Goal: Task Accomplishment & Management: Use online tool/utility

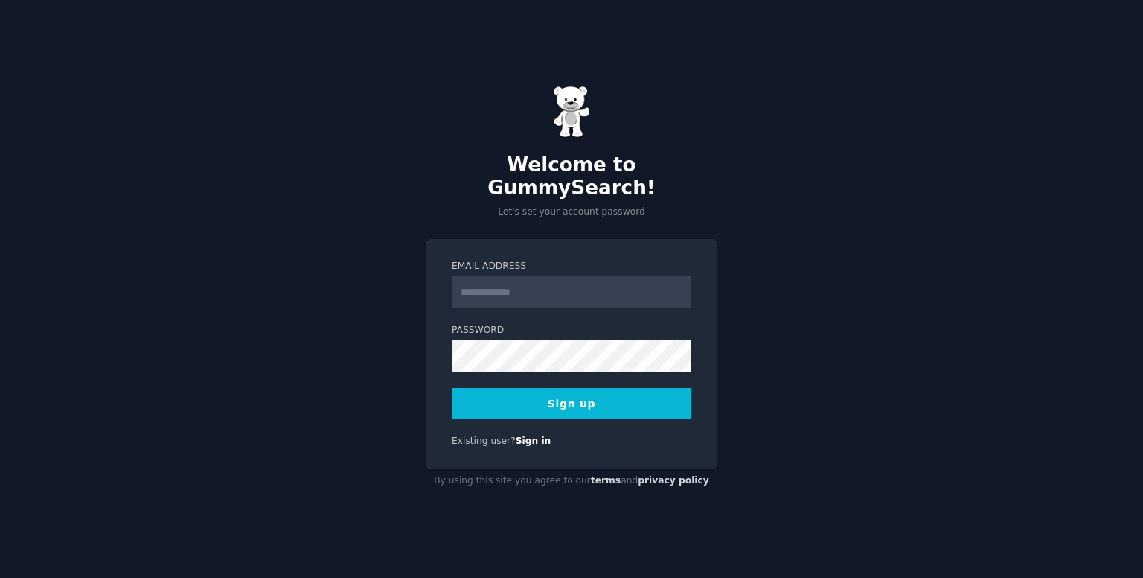
click at [481, 284] on input "Email Address" at bounding box center [572, 291] width 240 height 33
type input "**********"
click at [507, 393] on button "Sign up" at bounding box center [572, 403] width 240 height 31
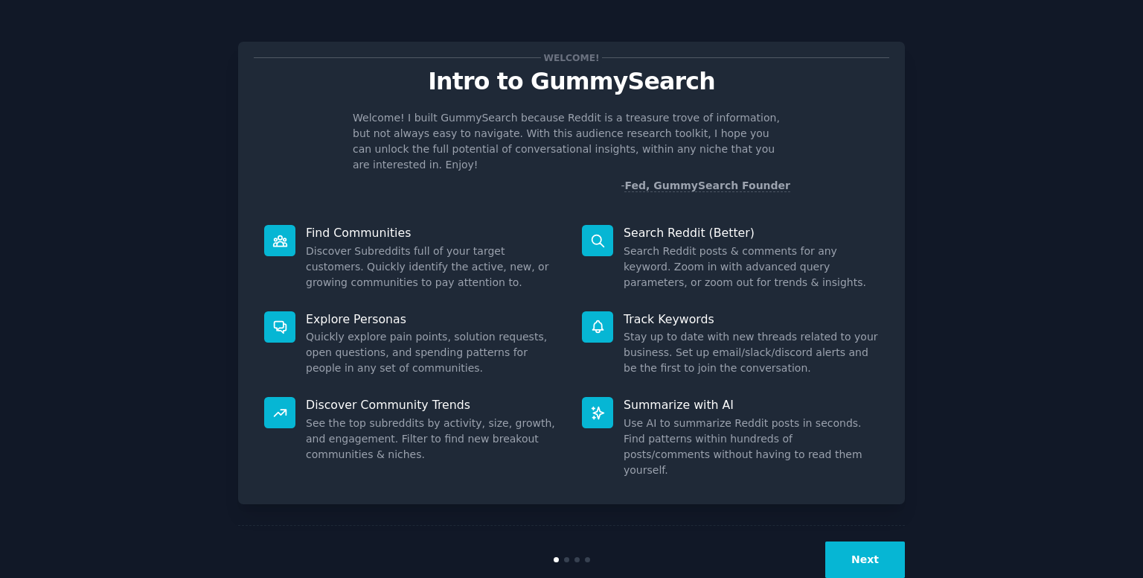
click at [839, 541] on button "Next" at bounding box center [865, 559] width 80 height 36
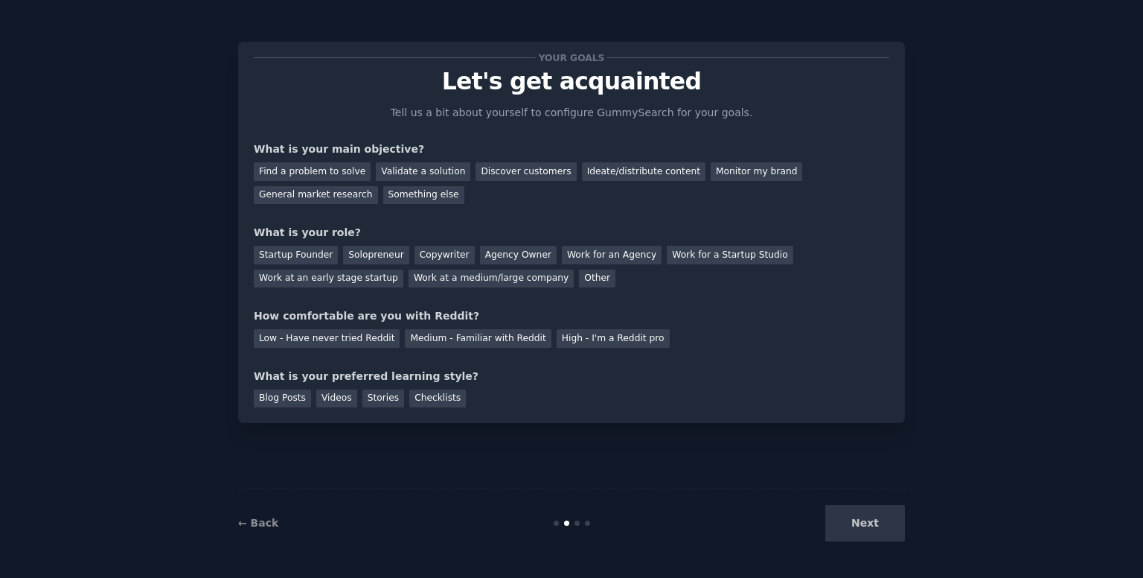
click at [884, 525] on div "Next" at bounding box center [793, 523] width 223 height 36
click at [854, 517] on div "Next" at bounding box center [793, 523] width 223 height 36
click at [851, 528] on div "Next" at bounding box center [793, 523] width 223 height 36
click at [887, 517] on div "Next" at bounding box center [793, 523] width 223 height 36
click at [882, 537] on div "Next" at bounding box center [793, 523] width 223 height 36
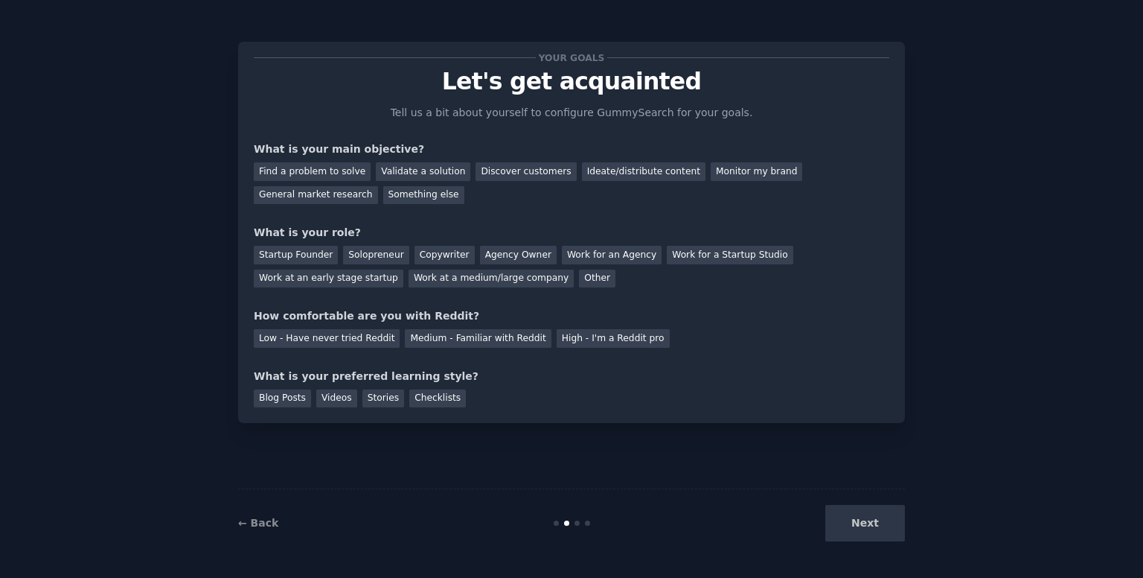
click at [882, 537] on div "Next" at bounding box center [793, 523] width 223 height 36
click at [883, 535] on div "Next" at bounding box center [793, 523] width 223 height 36
click at [877, 534] on div "Next" at bounding box center [793, 523] width 223 height 36
click at [879, 525] on div "Next" at bounding box center [793, 523] width 223 height 36
click at [875, 516] on div "Next" at bounding box center [793, 523] width 223 height 36
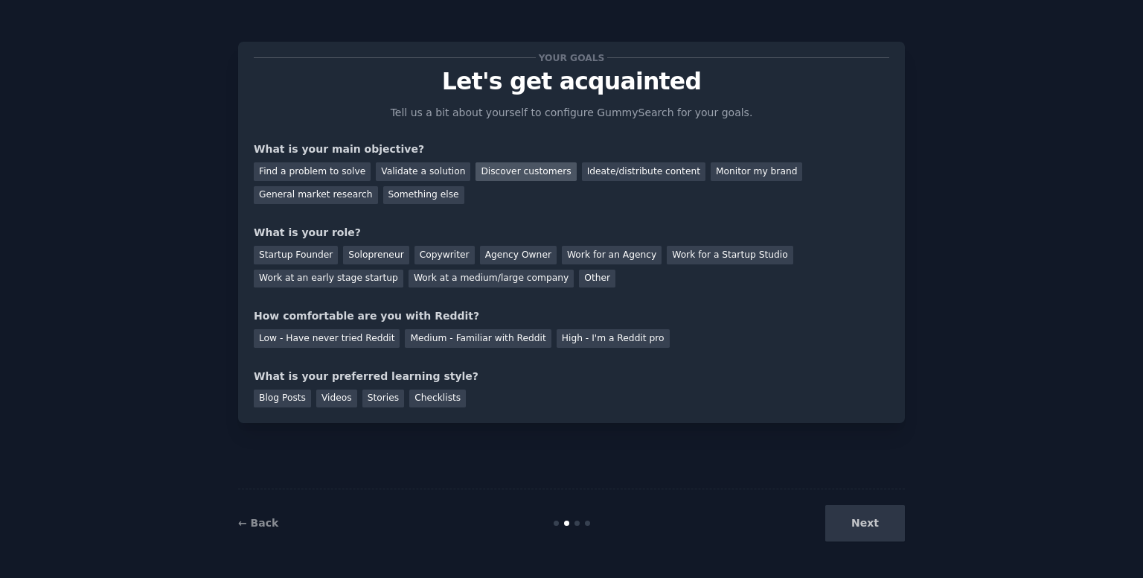
click at [500, 176] on div "Discover customers" at bounding box center [526, 171] width 100 height 19
click at [874, 531] on div "Next" at bounding box center [793, 523] width 223 height 36
click at [387, 177] on div "Validate a solution" at bounding box center [423, 171] width 95 height 19
click at [737, 173] on div "Monitor my brand" at bounding box center [757, 171] width 92 height 19
click at [531, 170] on div "Discover customers" at bounding box center [526, 171] width 100 height 19
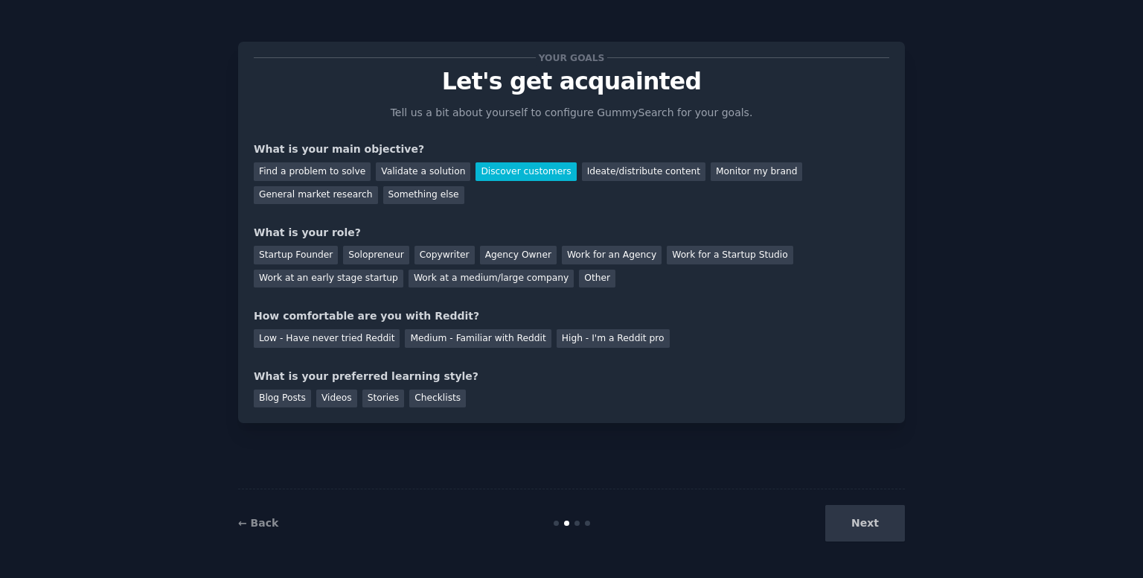
click at [877, 526] on div "Next" at bounding box center [793, 523] width 223 height 36
drag, startPoint x: 663, startPoint y: 424, endPoint x: 628, endPoint y: 424, distance: 35.0
click at [662, 424] on div "Your goals Let's get acquainted Tell us a bit about yourself to configure Gummy…" at bounding box center [571, 289] width 667 height 536
drag, startPoint x: 276, startPoint y: 513, endPoint x: 269, endPoint y: 522, distance: 11.8
click at [272, 519] on div "← Back Next" at bounding box center [571, 522] width 667 height 68
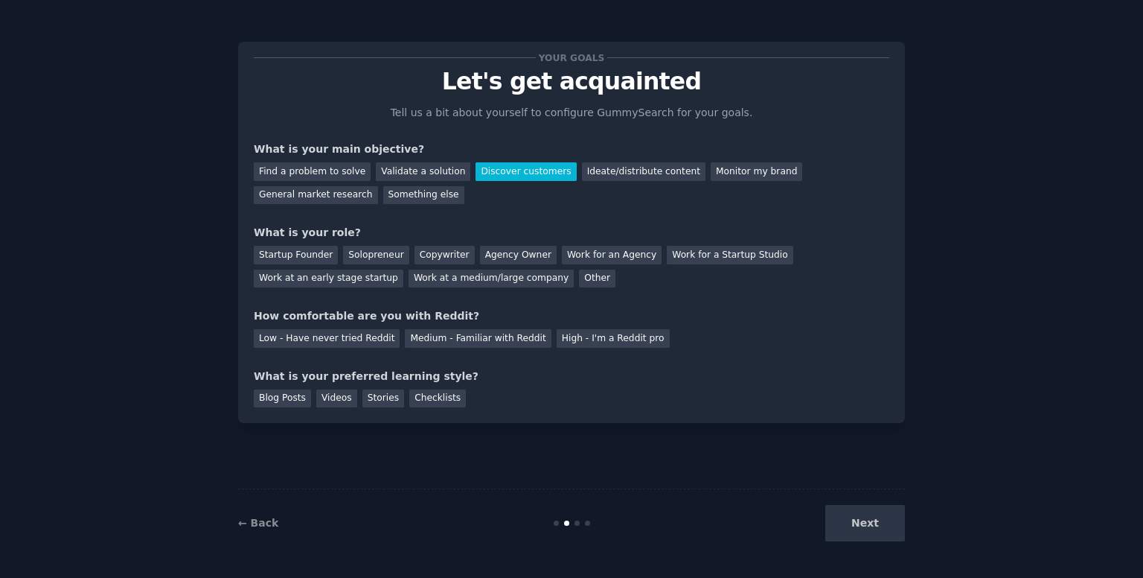
click at [259, 531] on div "← Back Next" at bounding box center [571, 522] width 667 height 68
click at [409, 280] on div "Work at a medium/large company" at bounding box center [491, 278] width 165 height 19
click at [361, 342] on div "Low - Have never tried Reddit" at bounding box center [327, 338] width 146 height 19
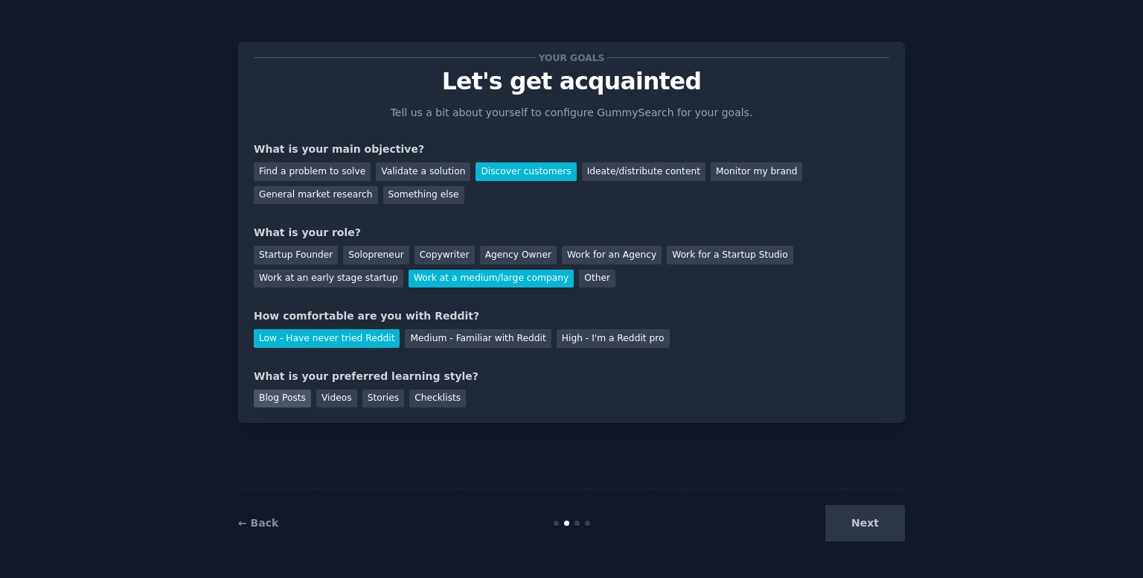
click at [293, 400] on div "Blog Posts" at bounding box center [282, 398] width 57 height 19
click at [322, 402] on div "Videos" at bounding box center [336, 398] width 41 height 19
click at [362, 392] on div "Stories" at bounding box center [383, 398] width 42 height 19
click at [292, 397] on div "Blog Posts" at bounding box center [282, 398] width 57 height 19
drag, startPoint x: 848, startPoint y: 528, endPoint x: 839, endPoint y: 538, distance: 13.7
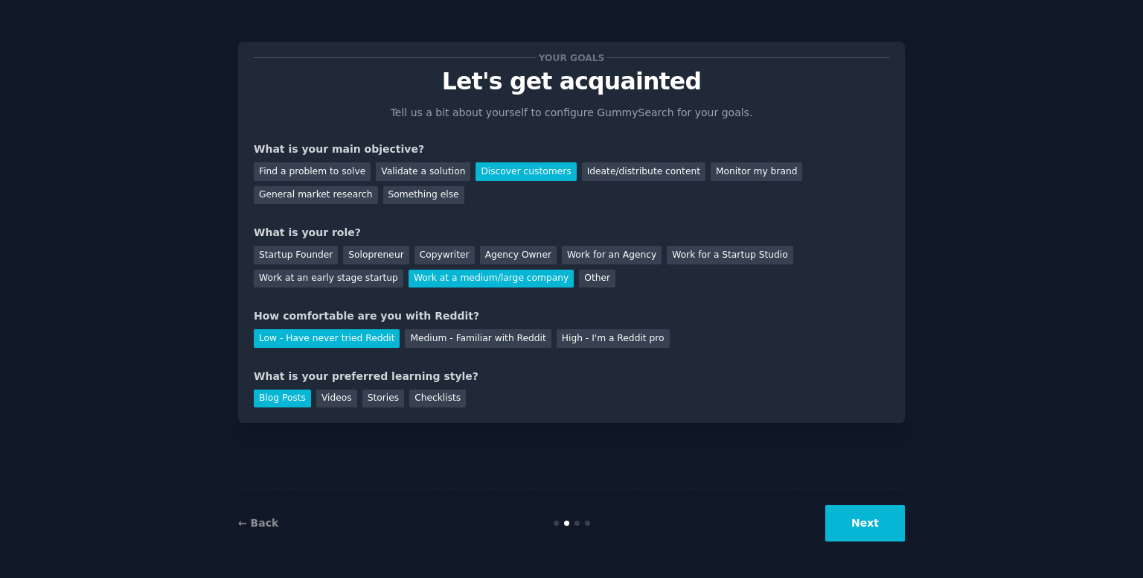
click at [848, 527] on button "Next" at bounding box center [865, 523] width 80 height 36
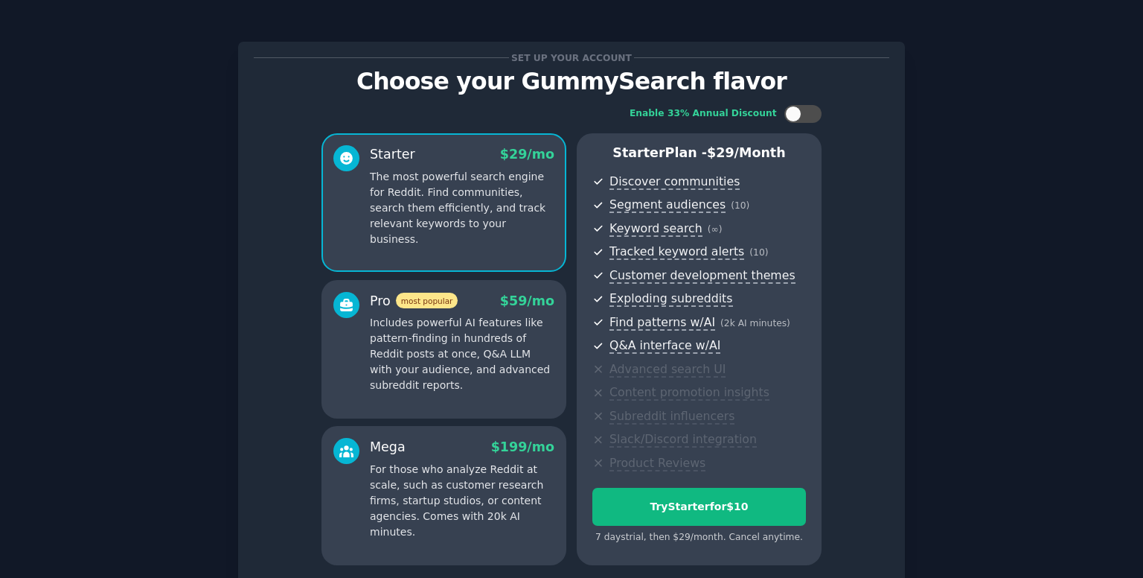
click at [868, 176] on div "Enable 33% Annual Discount Starter $ 29 /mo The most powerful search engine for…" at bounding box center [572, 335] width 636 height 481
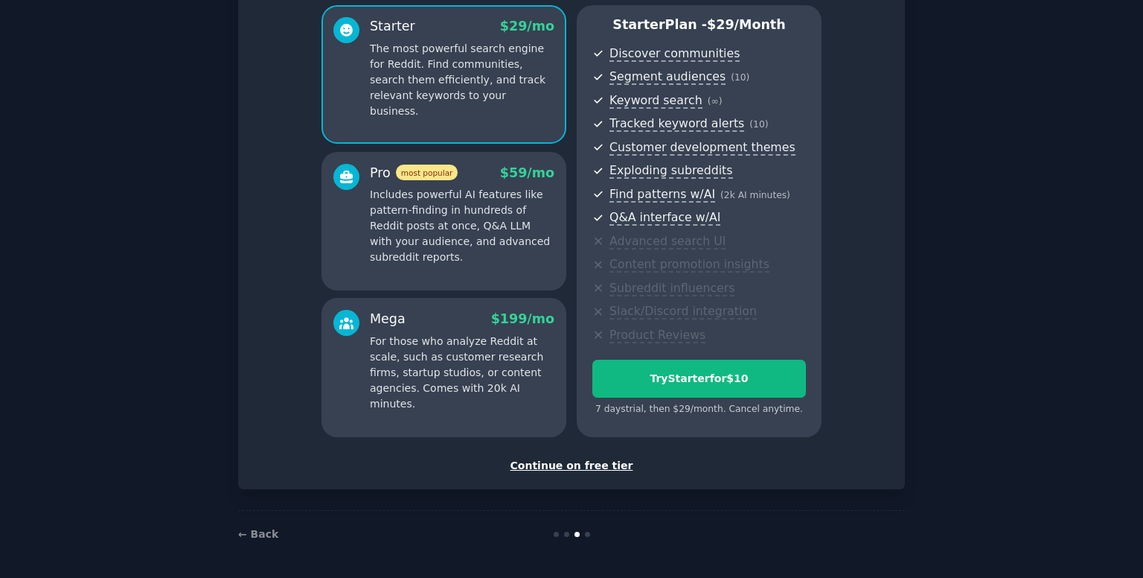
click at [569, 462] on div "Continue on free tier" at bounding box center [572, 466] width 636 height 16
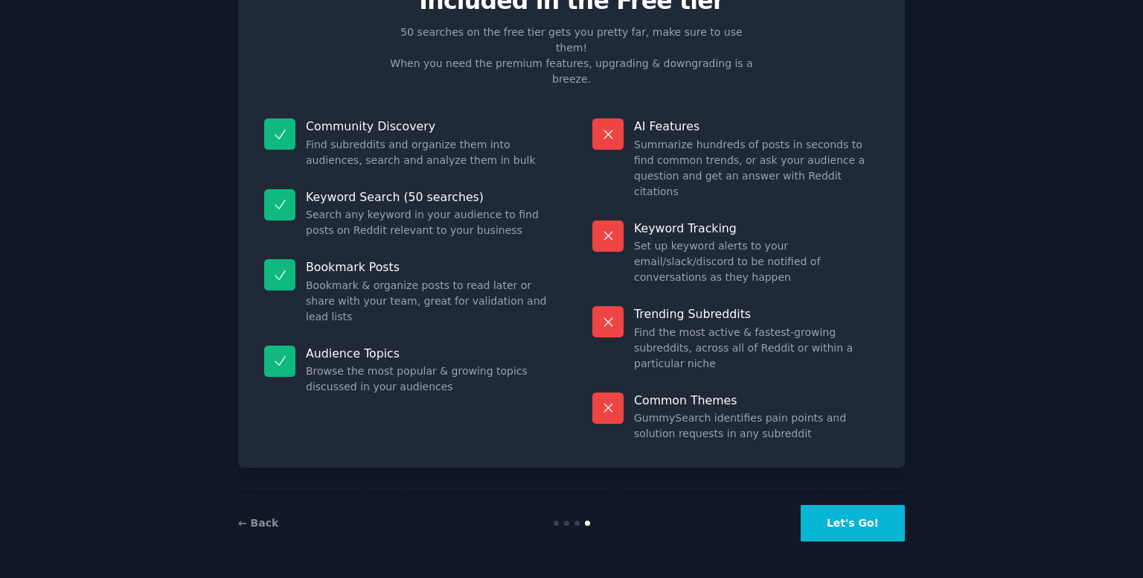
scroll to position [1, 0]
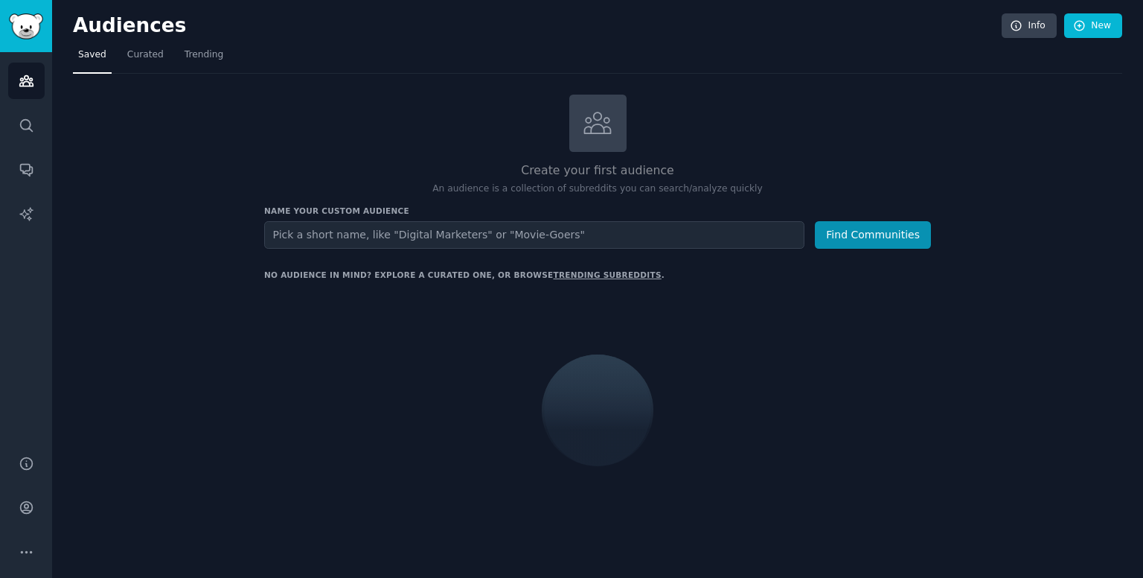
click at [461, 224] on input "text" at bounding box center [534, 235] width 540 height 28
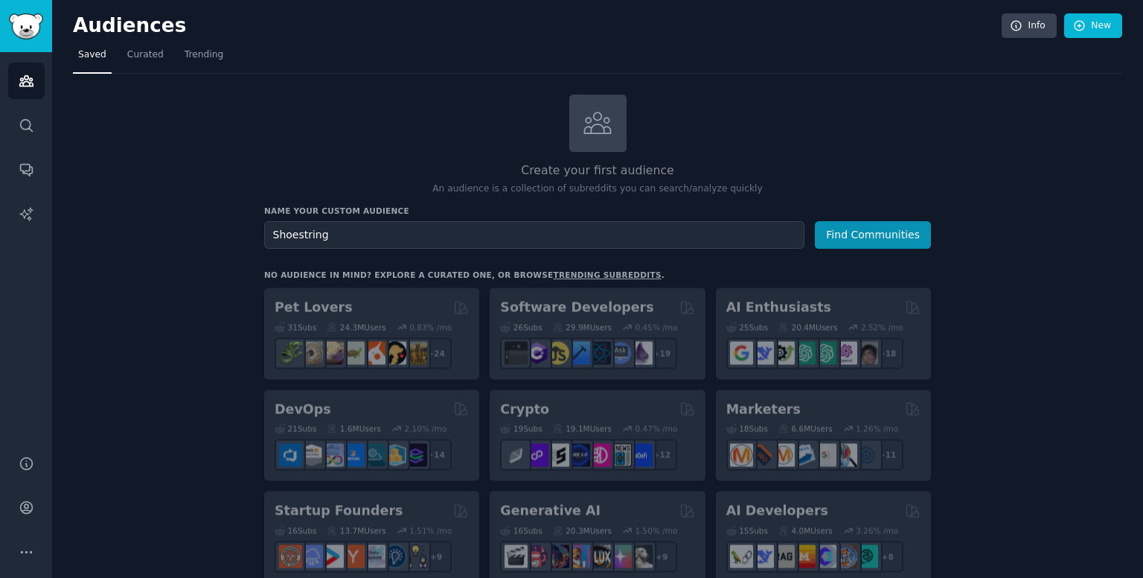
click at [471, 241] on input "Shoestring" at bounding box center [534, 235] width 540 height 28
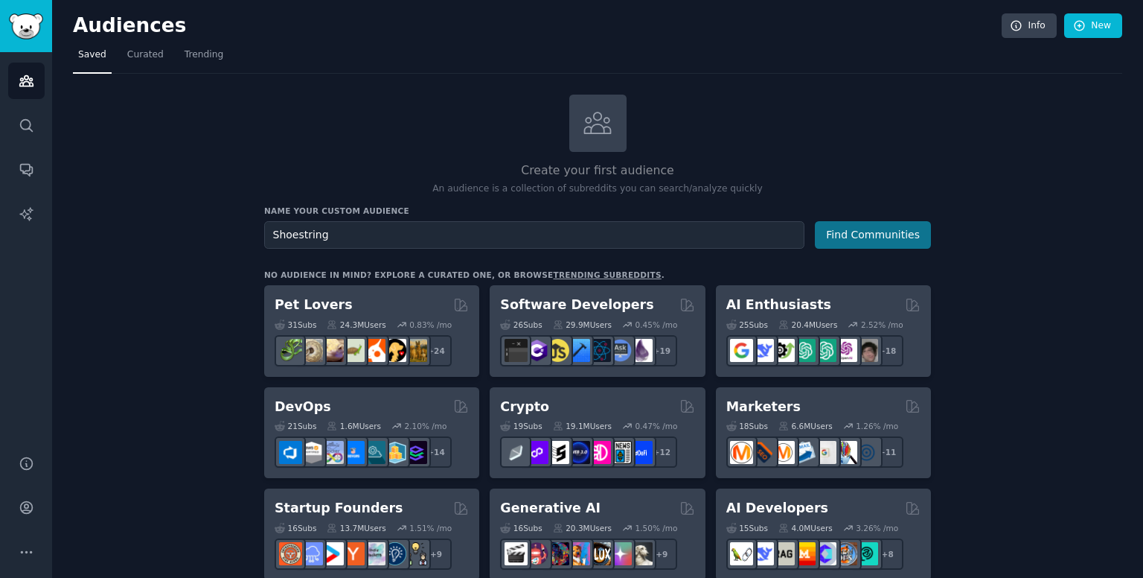
type input "Shoestring"
click at [877, 240] on button "Find Communities" at bounding box center [873, 235] width 116 height 28
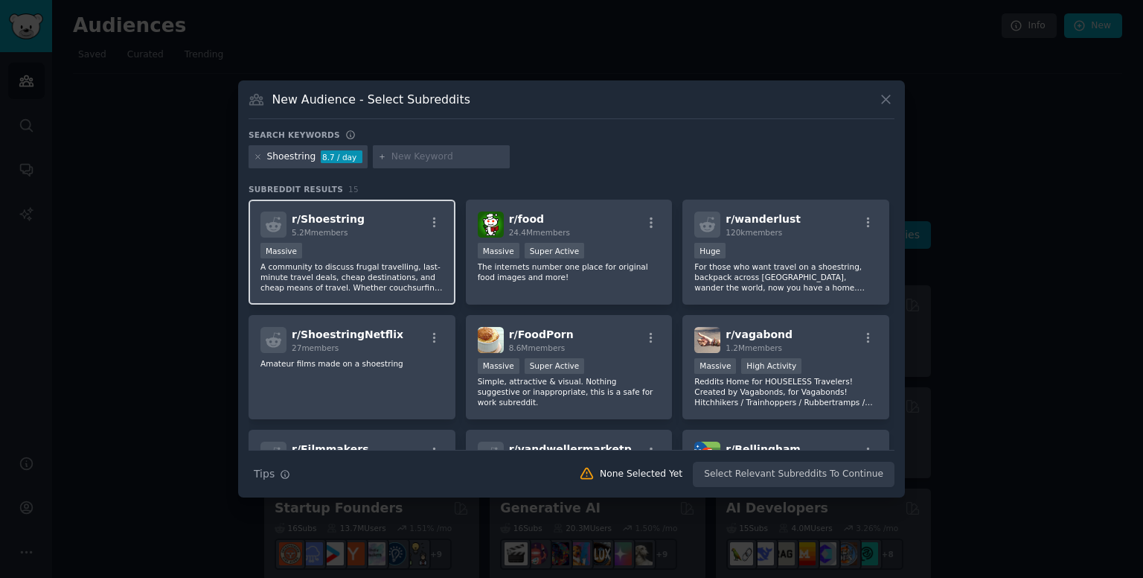
click at [448, 221] on div "r/ Shoestring 5.2M members Massive A community to discuss frugal travelling, la…" at bounding box center [352, 251] width 207 height 105
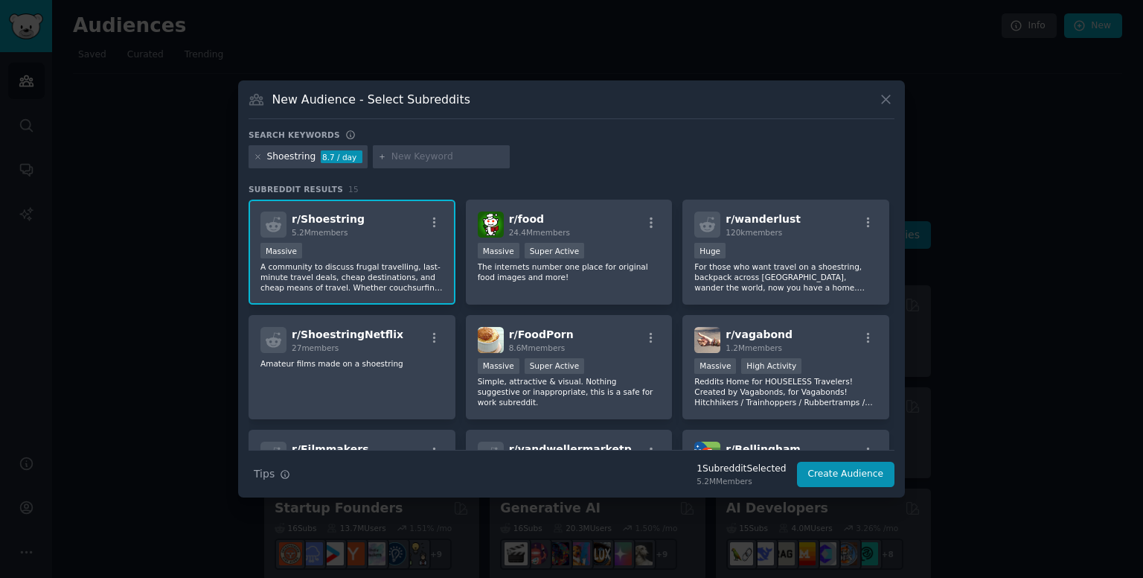
click at [417, 243] on div "Massive" at bounding box center [351, 252] width 183 height 19
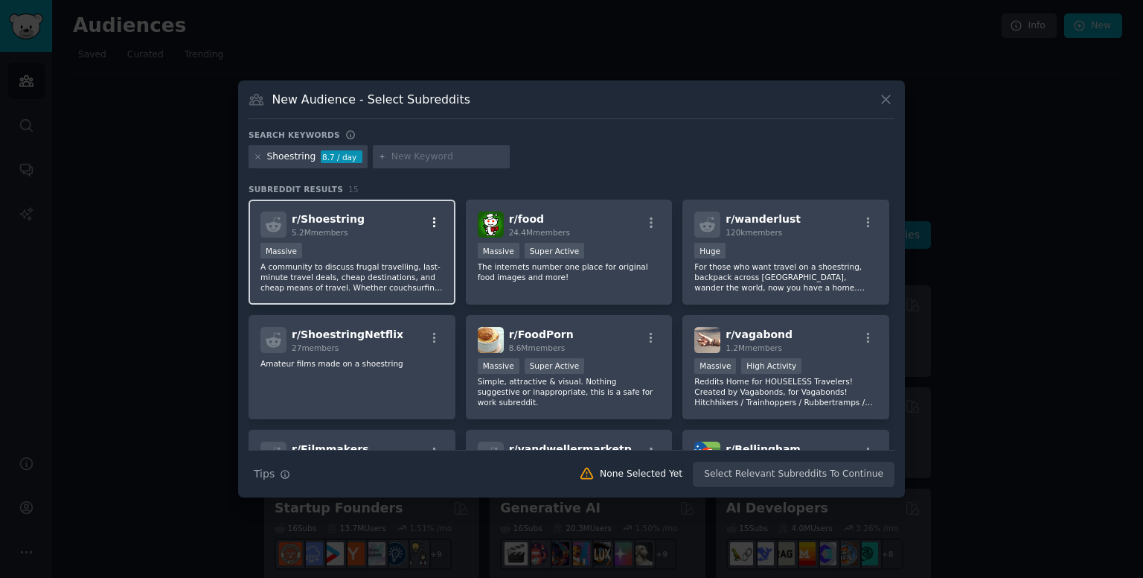
click at [429, 219] on icon "button" at bounding box center [434, 222] width 13 height 13
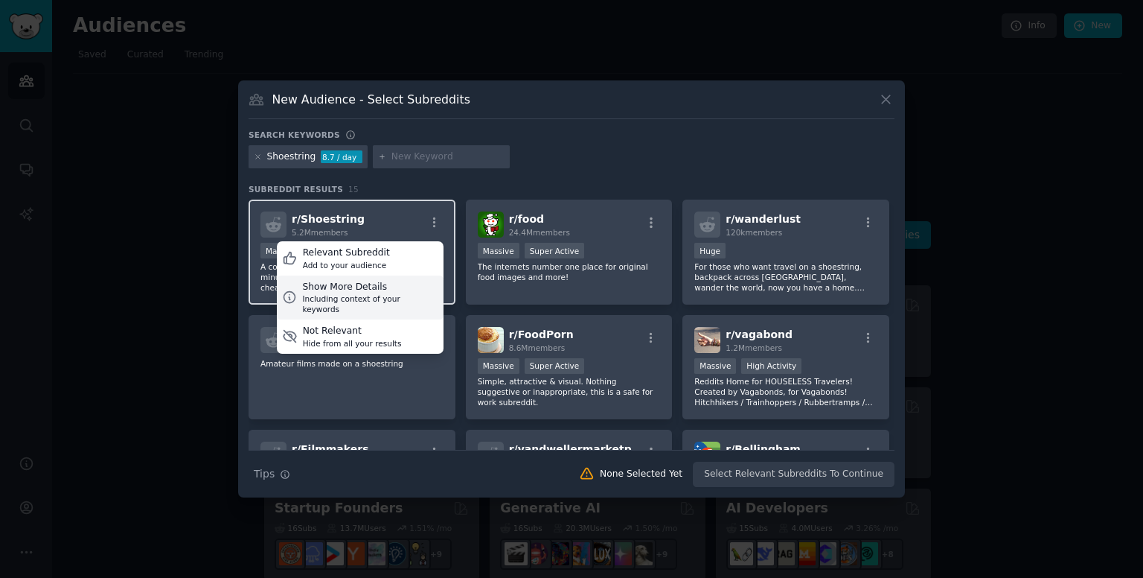
click at [343, 290] on div "Show More Details" at bounding box center [369, 287] width 135 height 13
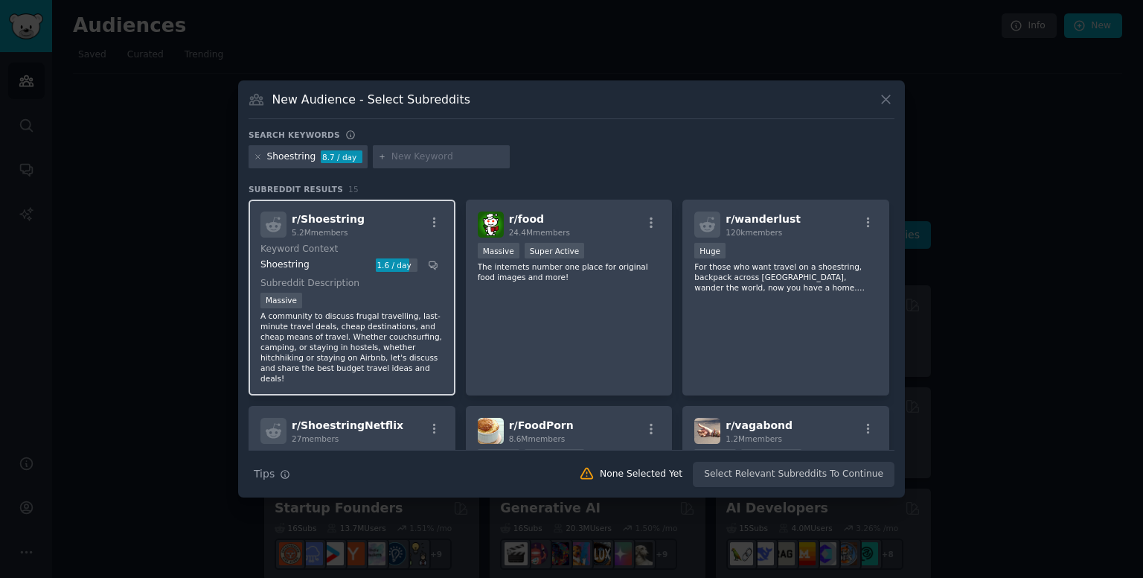
click at [537, 86] on div "New Audience - Select Subreddits Search keywords Shoestring 8.7 / day Subreddit…" at bounding box center [571, 289] width 667 height 418
click at [256, 155] on icon at bounding box center [258, 157] width 8 height 8
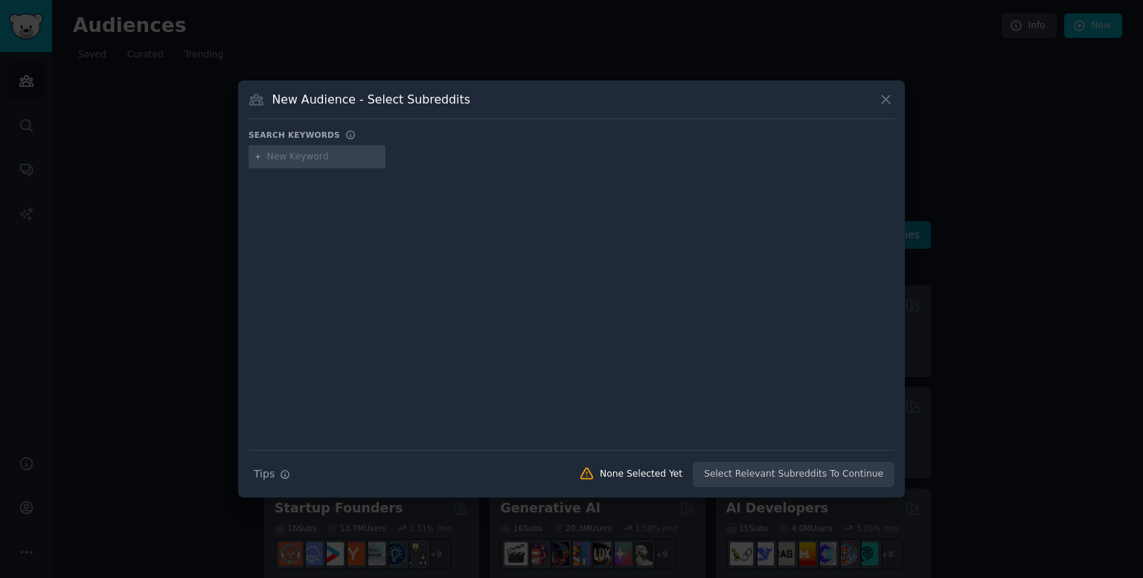
click at [333, 157] on input "text" at bounding box center [323, 156] width 113 height 13
paste input "solotravel"
type input "solotravel"
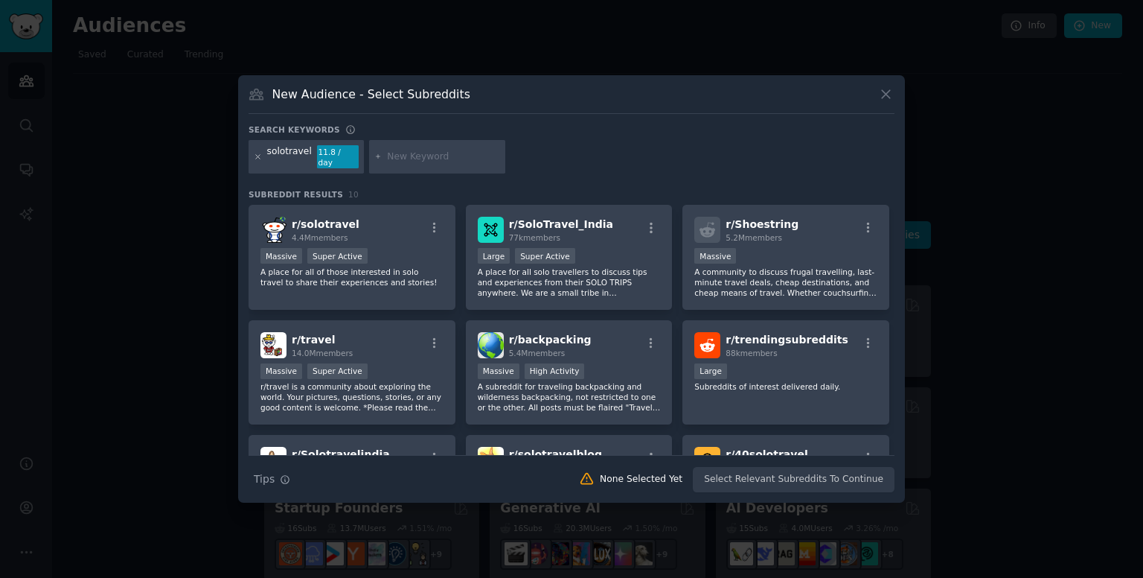
click at [260, 155] on icon at bounding box center [258, 157] width 8 height 8
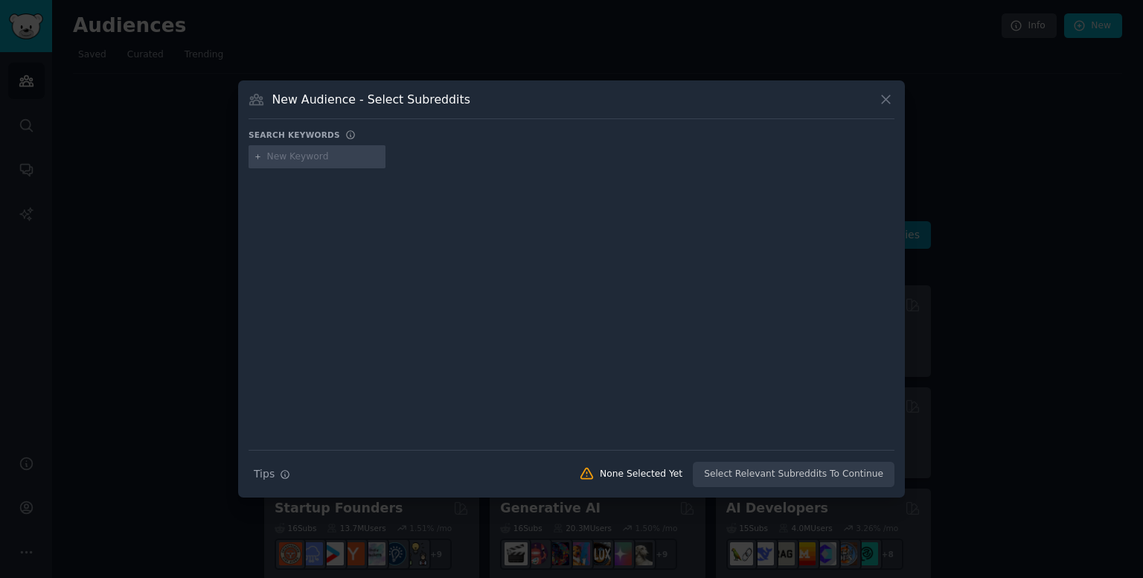
click at [345, 156] on input "text" at bounding box center [323, 156] width 113 height 13
paste input "flightdeals"
type input "flightdeals"
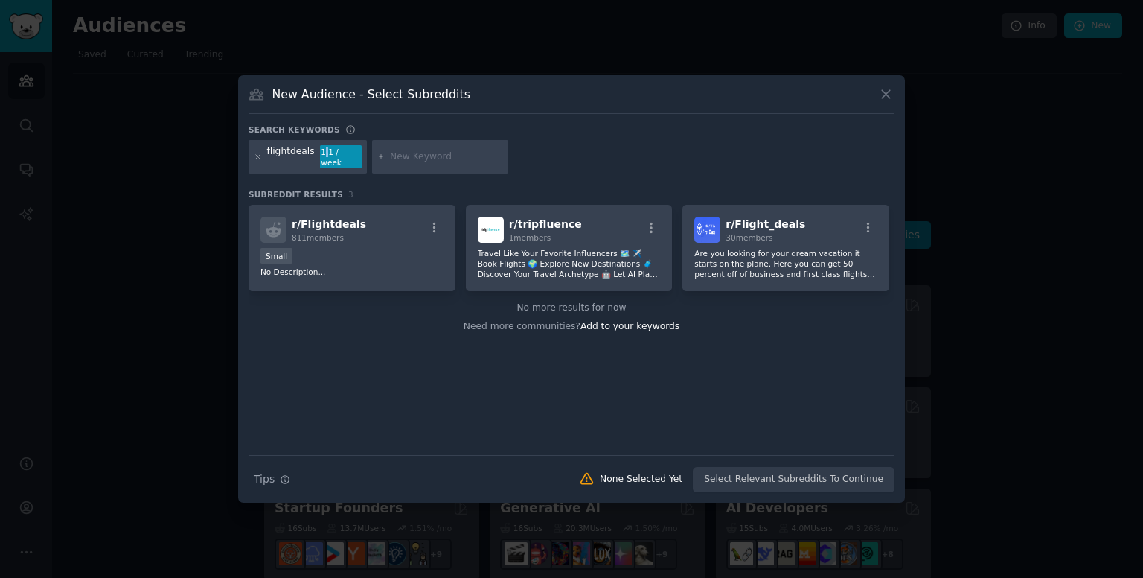
click at [320, 161] on div "1.1 / week" at bounding box center [341, 157] width 42 height 24
click at [325, 153] on div "1.1 / week" at bounding box center [341, 157] width 42 height 24
click at [328, 156] on div "1.1 / week" at bounding box center [341, 157] width 42 height 24
drag, startPoint x: 343, startPoint y: 235, endPoint x: 282, endPoint y: 236, distance: 61.0
click at [282, 236] on div "r/ Flightdeals 811 members" at bounding box center [351, 230] width 183 height 26
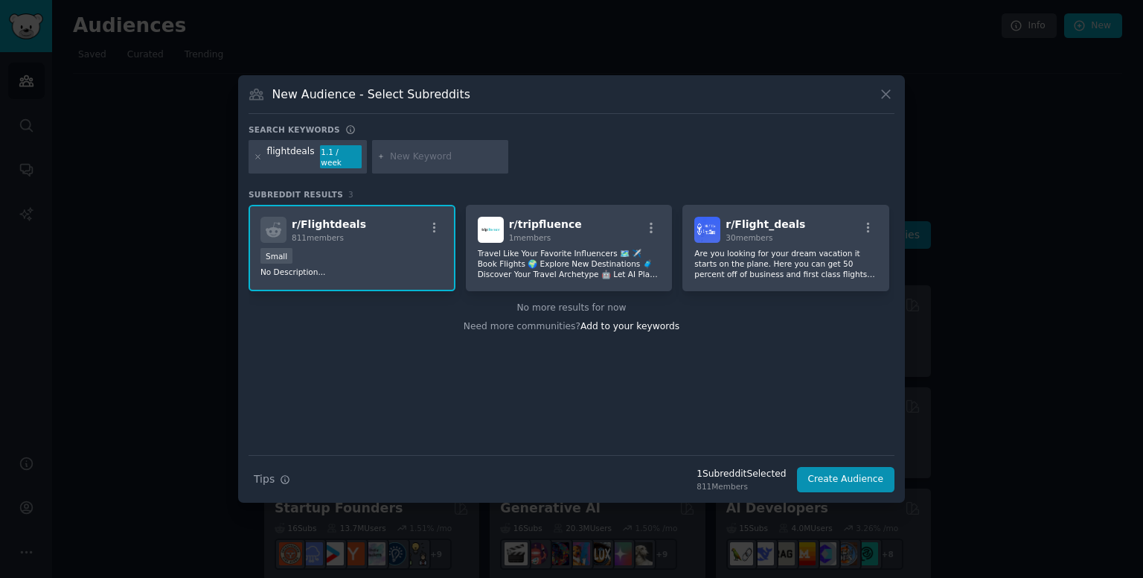
click at [333, 236] on span "811 members" at bounding box center [318, 237] width 52 height 9
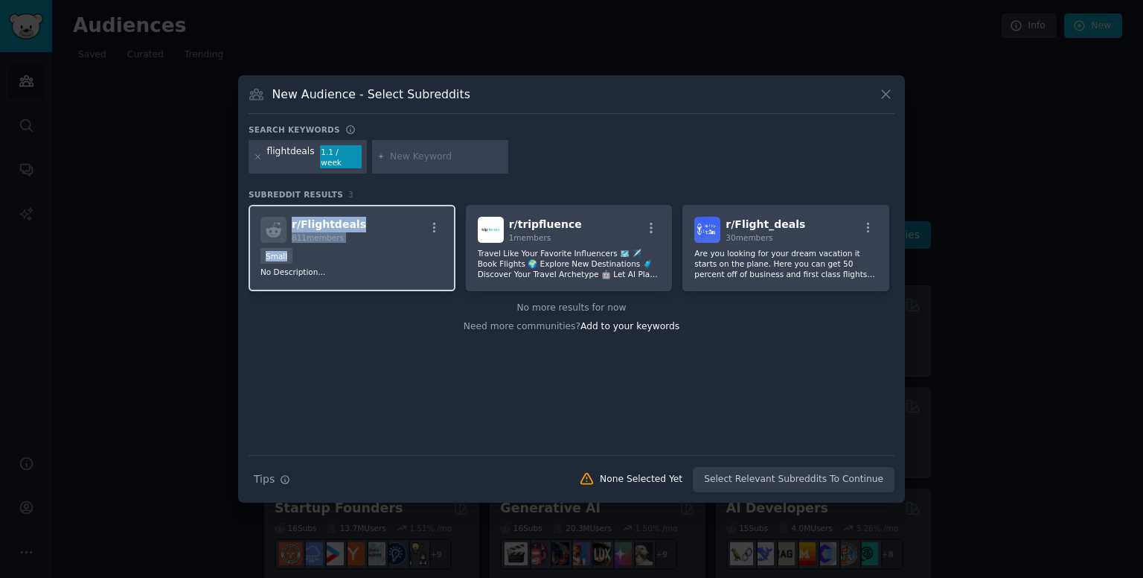
drag, startPoint x: 297, startPoint y: 242, endPoint x: 287, endPoint y: 233, distance: 13.2
click at [287, 233] on div "r/ Flightdeals 811 members 100 - 1000 members Small No Description..." at bounding box center [352, 248] width 207 height 86
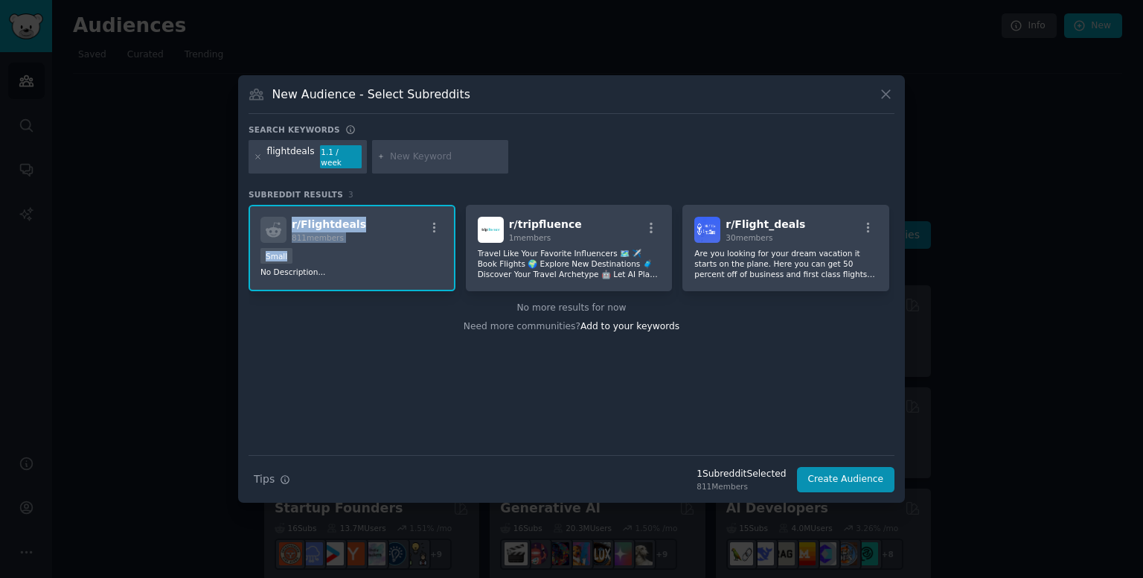
click at [322, 248] on div "100 - 1000 members Small" at bounding box center [351, 257] width 183 height 19
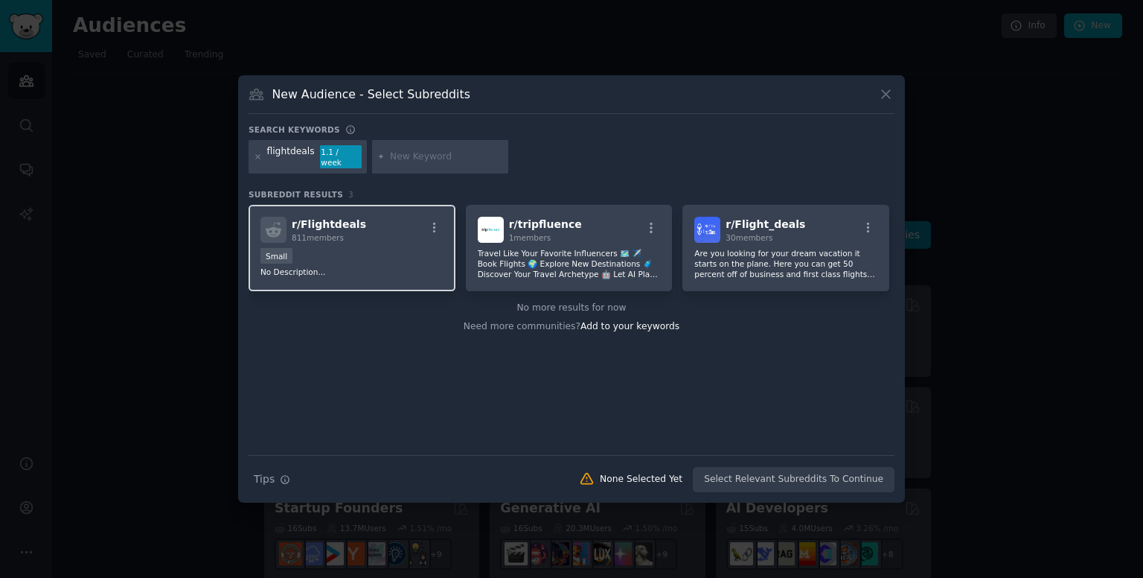
drag, startPoint x: 345, startPoint y: 232, endPoint x: 289, endPoint y: 233, distance: 55.8
click at [289, 233] on div "r/ Flightdeals 811 members" at bounding box center [351, 230] width 183 height 26
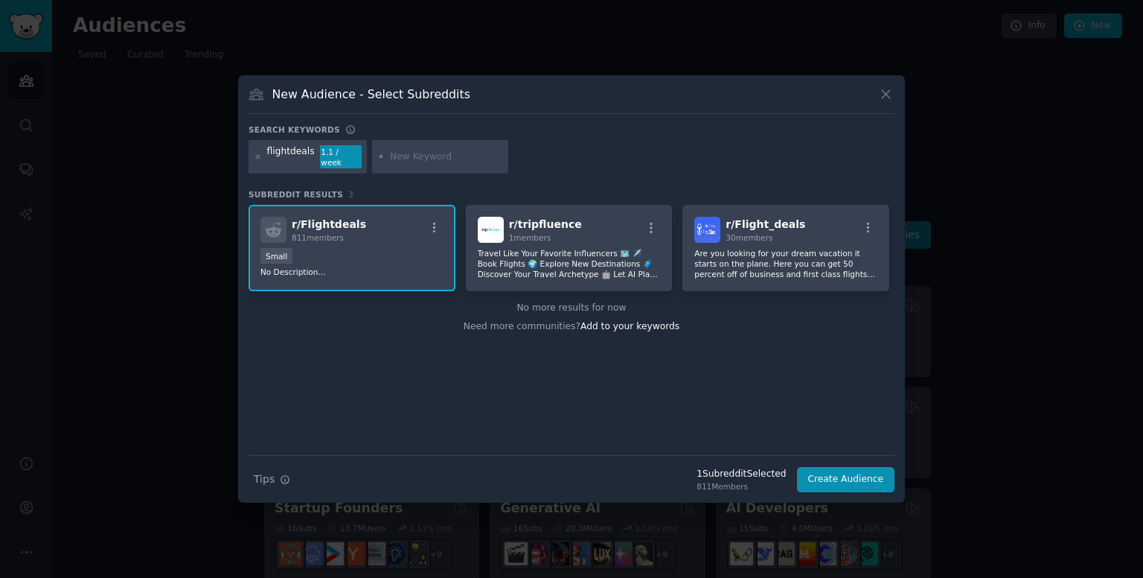
copy span "811 members"
click at [567, 54] on div at bounding box center [571, 289] width 1143 height 578
click at [265, 163] on h2 "Create your first audience" at bounding box center [597, 170] width 667 height 19
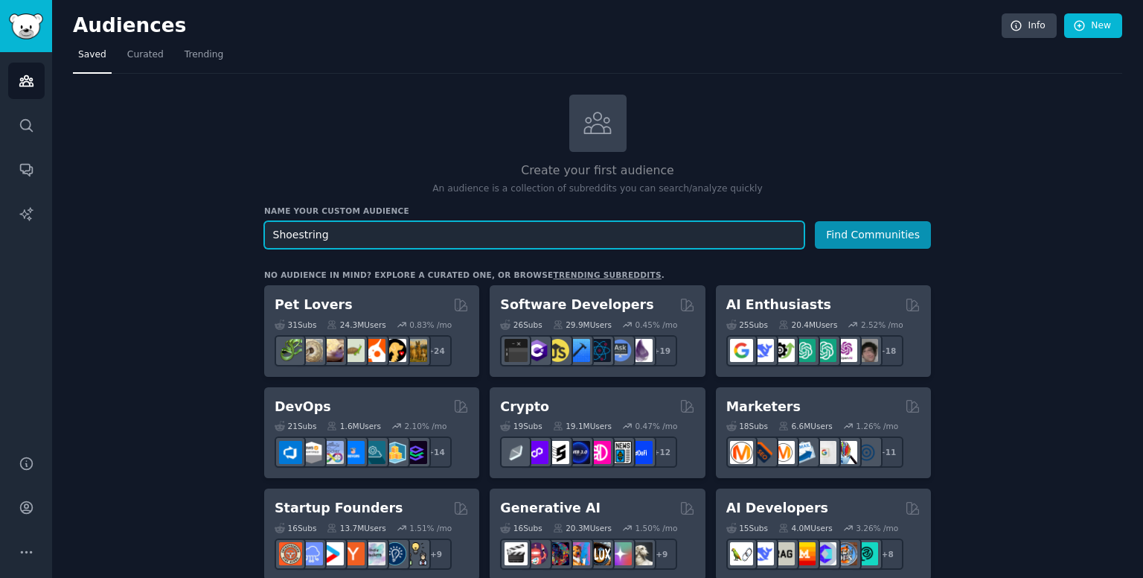
click at [350, 234] on input "Shoestring" at bounding box center [534, 235] width 540 height 28
type input "S"
paste input "secretflying"
type input "secretflying"
click at [815, 221] on button "Find Communities" at bounding box center [873, 235] width 116 height 28
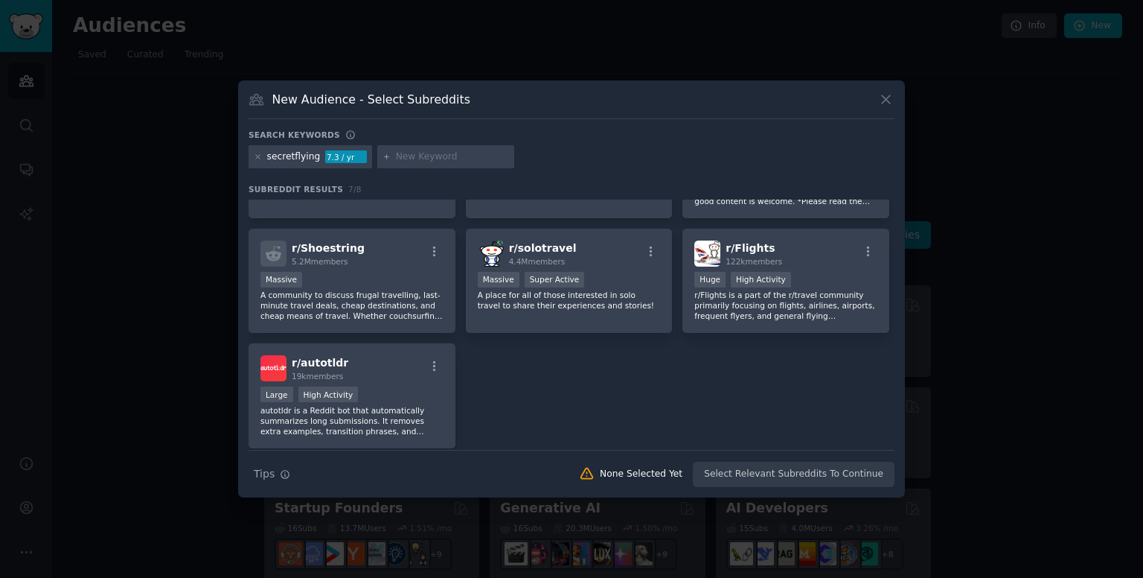
scroll to position [86, 0]
drag, startPoint x: 136, startPoint y: 362, endPoint x: 778, endPoint y: 250, distance: 651.9
click at [136, 362] on div at bounding box center [571, 289] width 1143 height 578
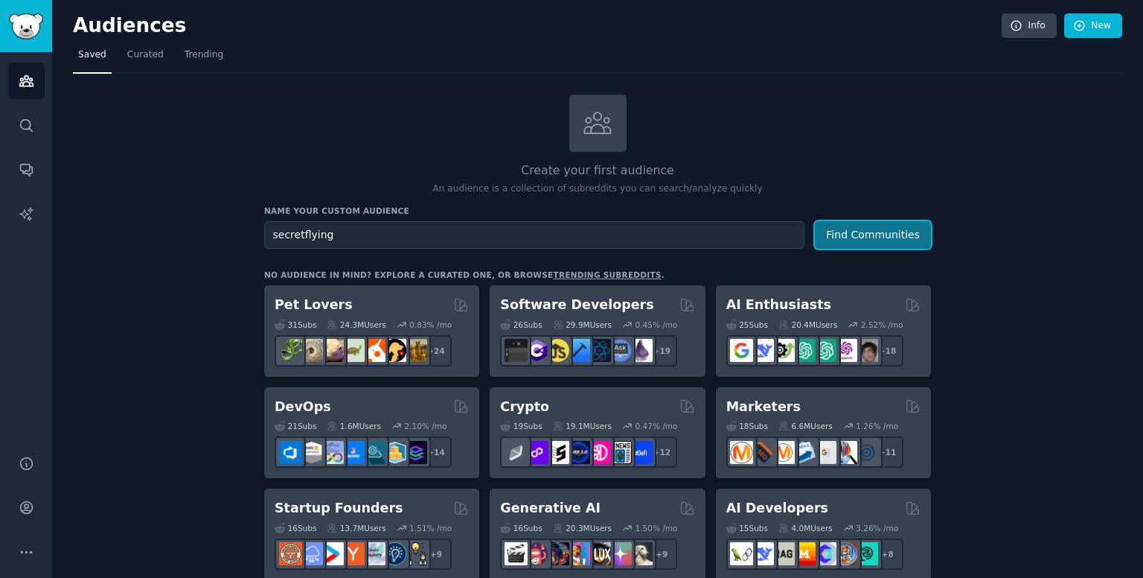
click at [852, 246] on button "Find Communities" at bounding box center [873, 235] width 116 height 28
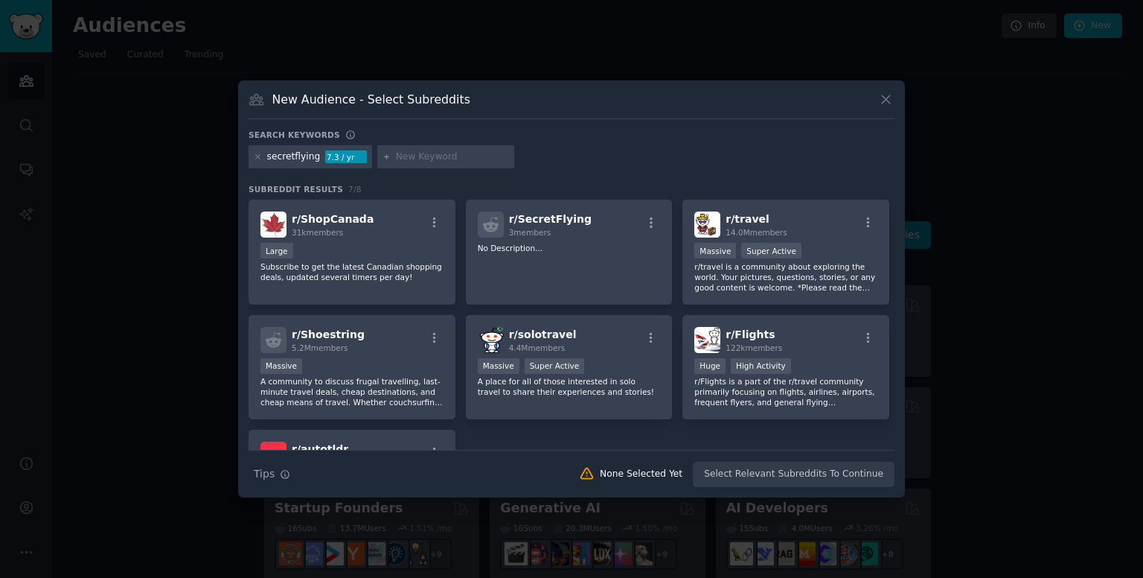
drag, startPoint x: 102, startPoint y: 321, endPoint x: 125, endPoint y: 7, distance: 315.6
click at [102, 321] on div at bounding box center [571, 289] width 1143 height 578
